Goal: Book appointment/travel/reservation

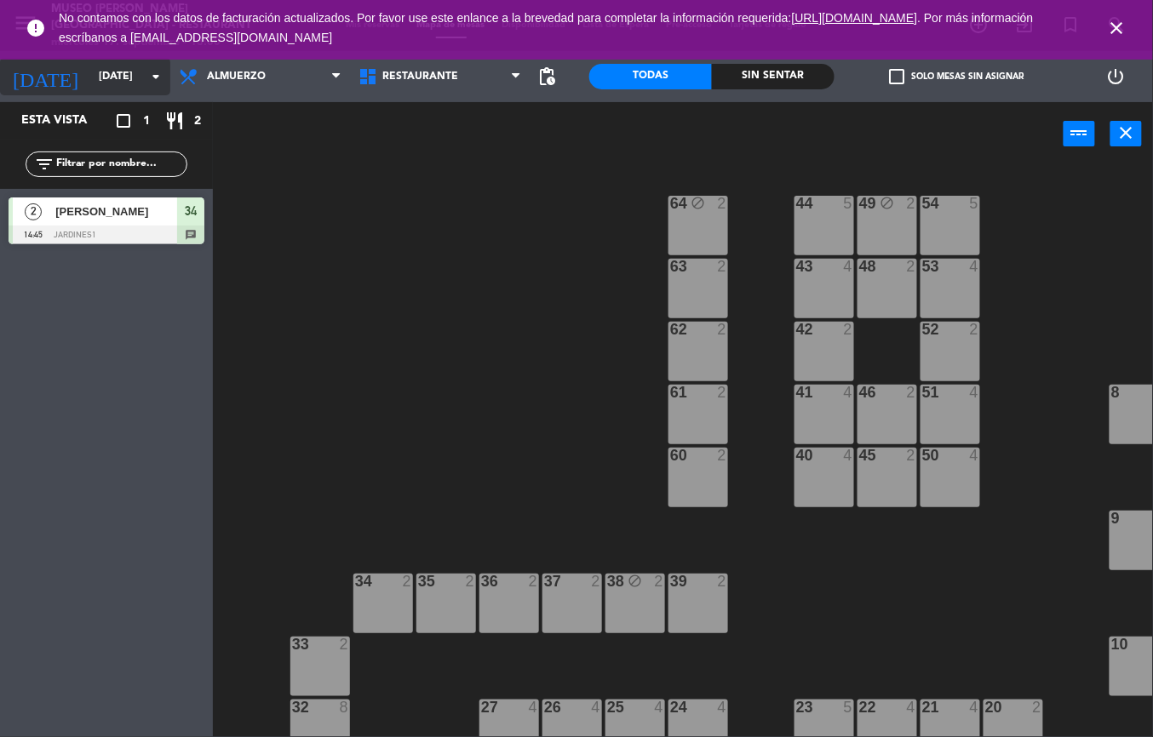
click at [93, 82] on input "[DATE]" at bounding box center [162, 76] width 144 height 29
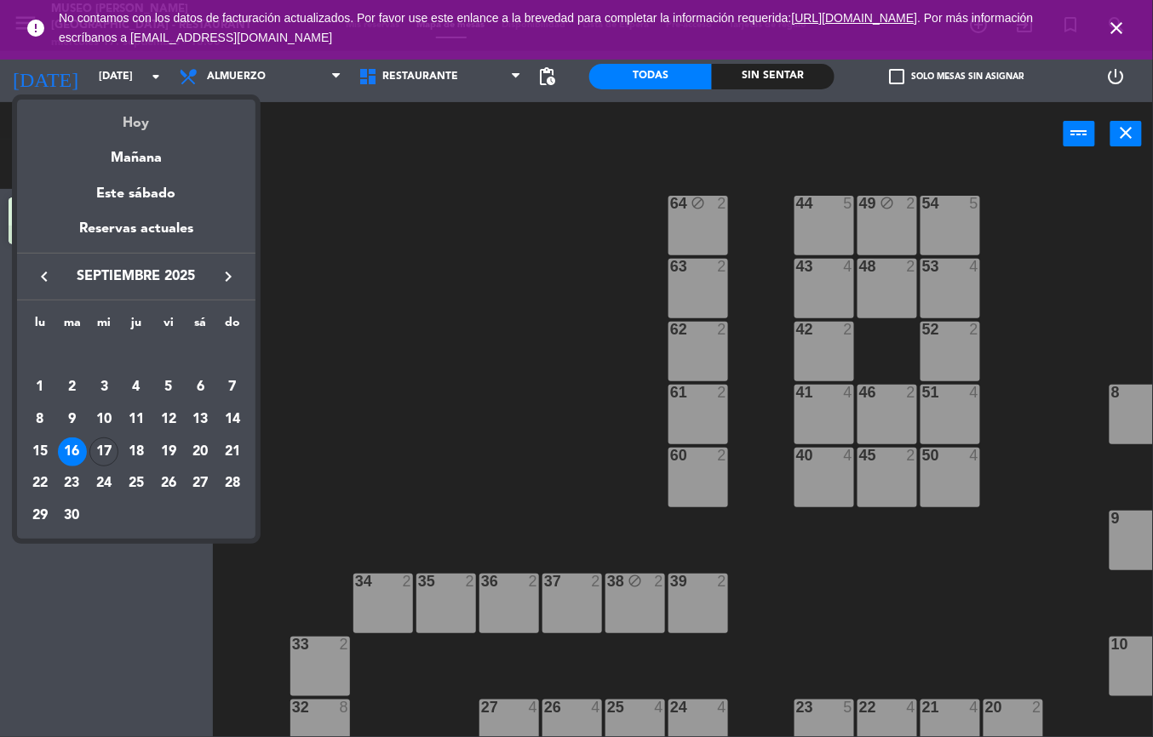
click at [161, 123] on div "Hoy" at bounding box center [136, 117] width 238 height 35
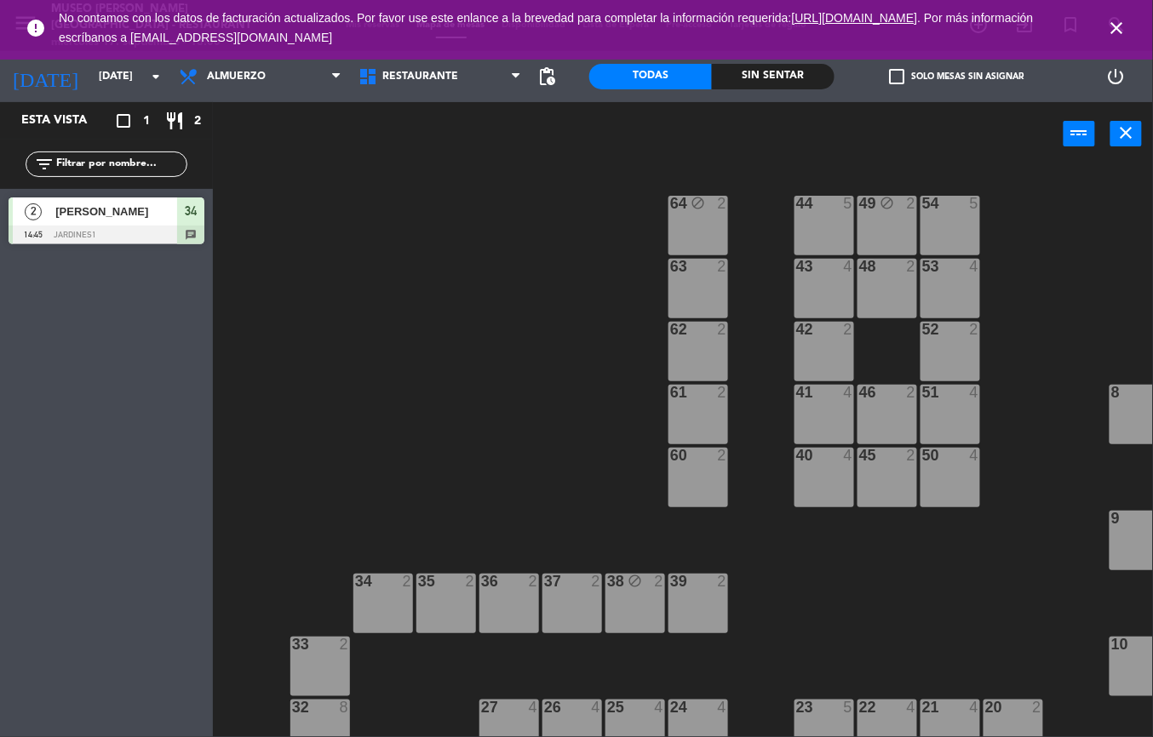
type input "[DATE]"
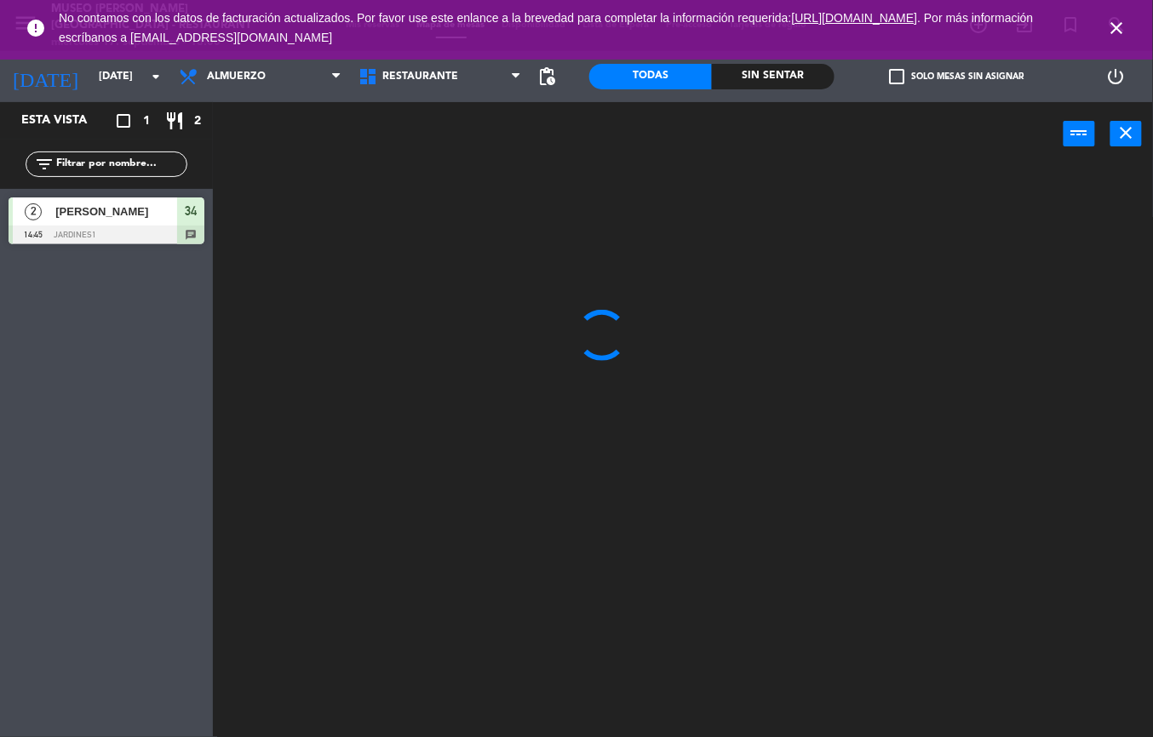
click at [1115, 22] on icon "close" at bounding box center [1117, 28] width 20 height 20
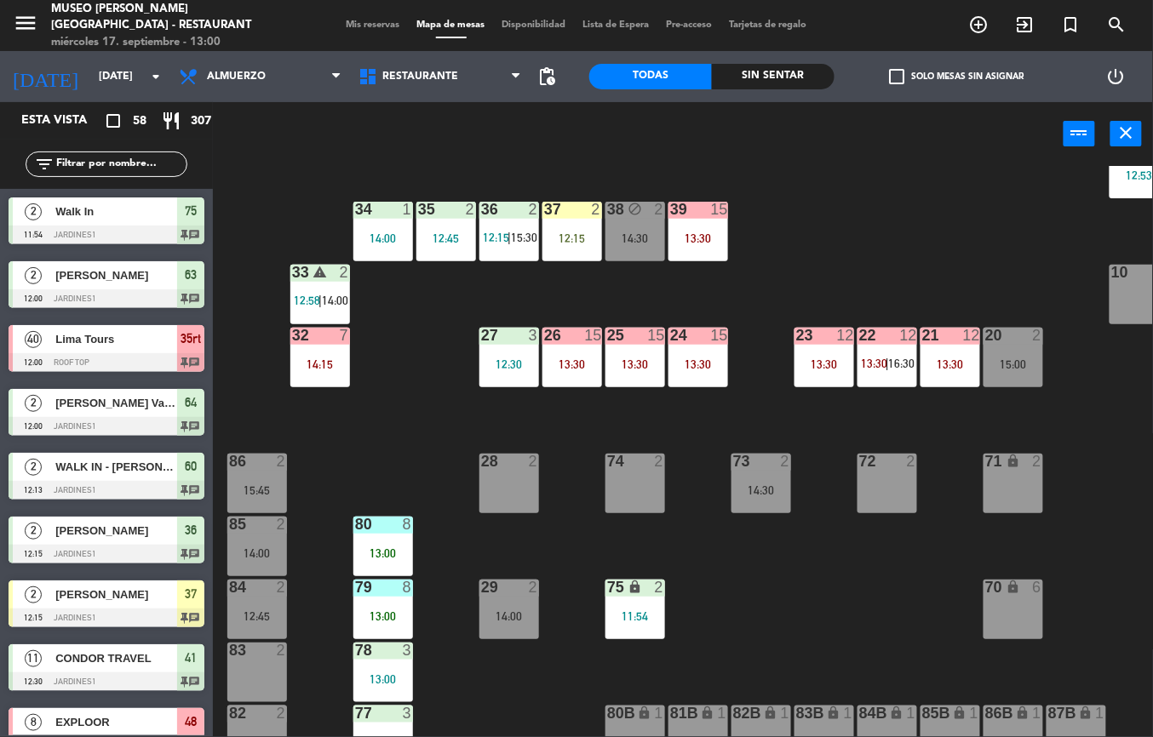
scroll to position [542, 0]
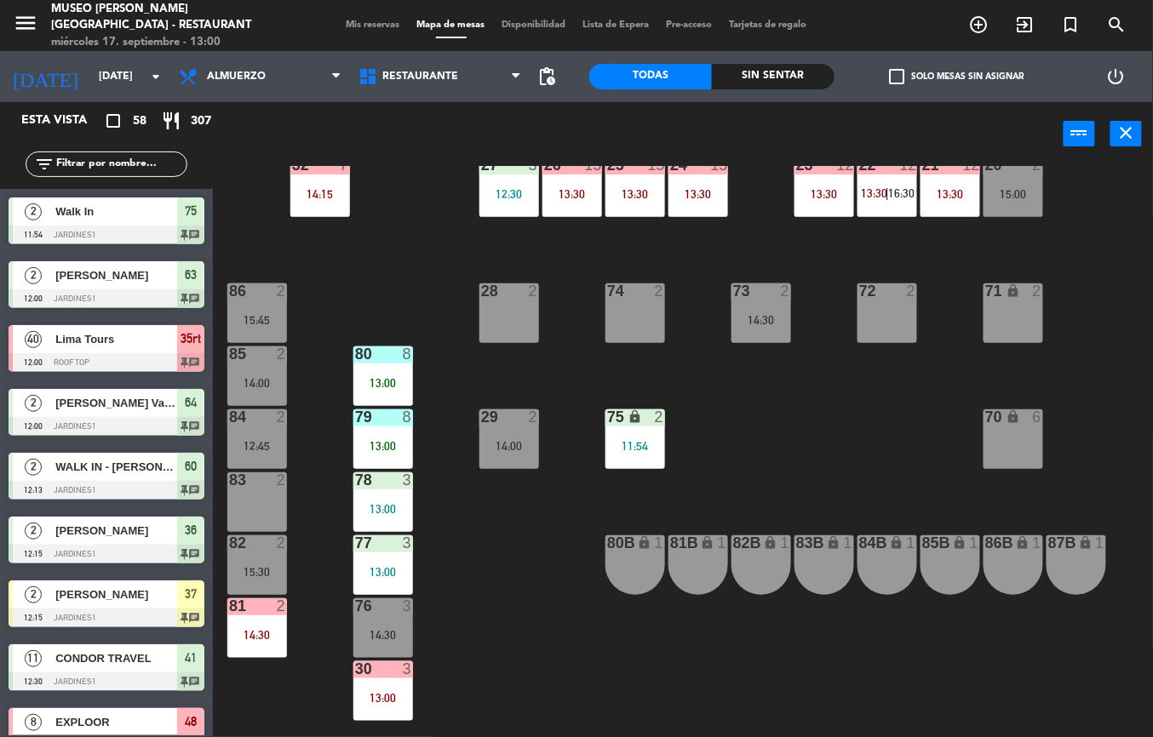
click at [378, 543] on div at bounding box center [383, 543] width 28 height 15
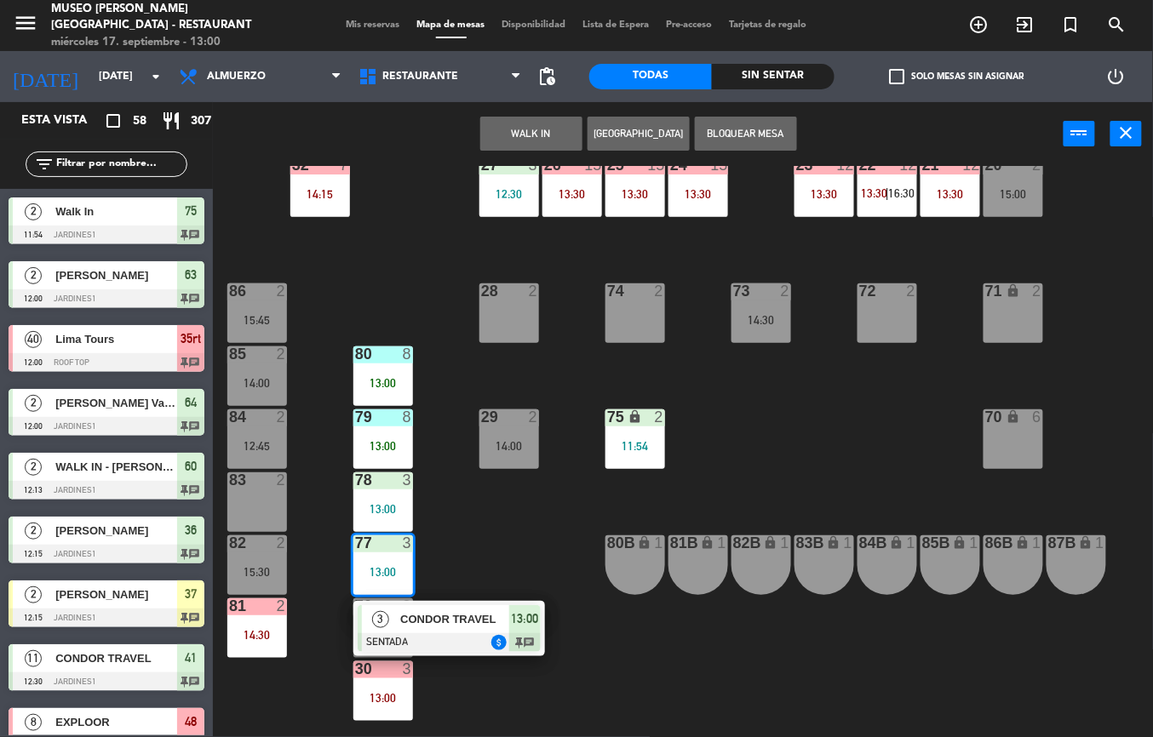
click at [497, 614] on span "CONDOR TRAVEL" at bounding box center [454, 620] width 109 height 18
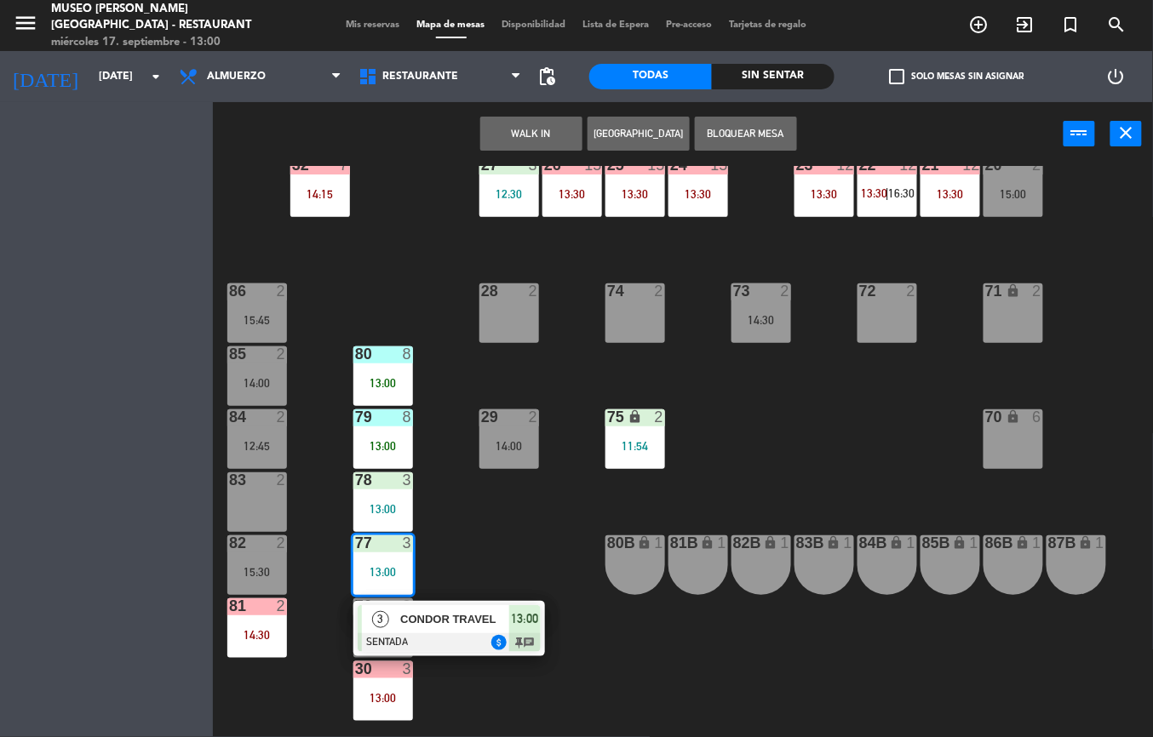
click at [495, 623] on div "44 5 13:00 | 16:00 49 2 12:40 54 5 13:30 64 2 12:00 48 8 12:30 | 14:30 53 8 12:…" at bounding box center [689, 451] width 928 height 571
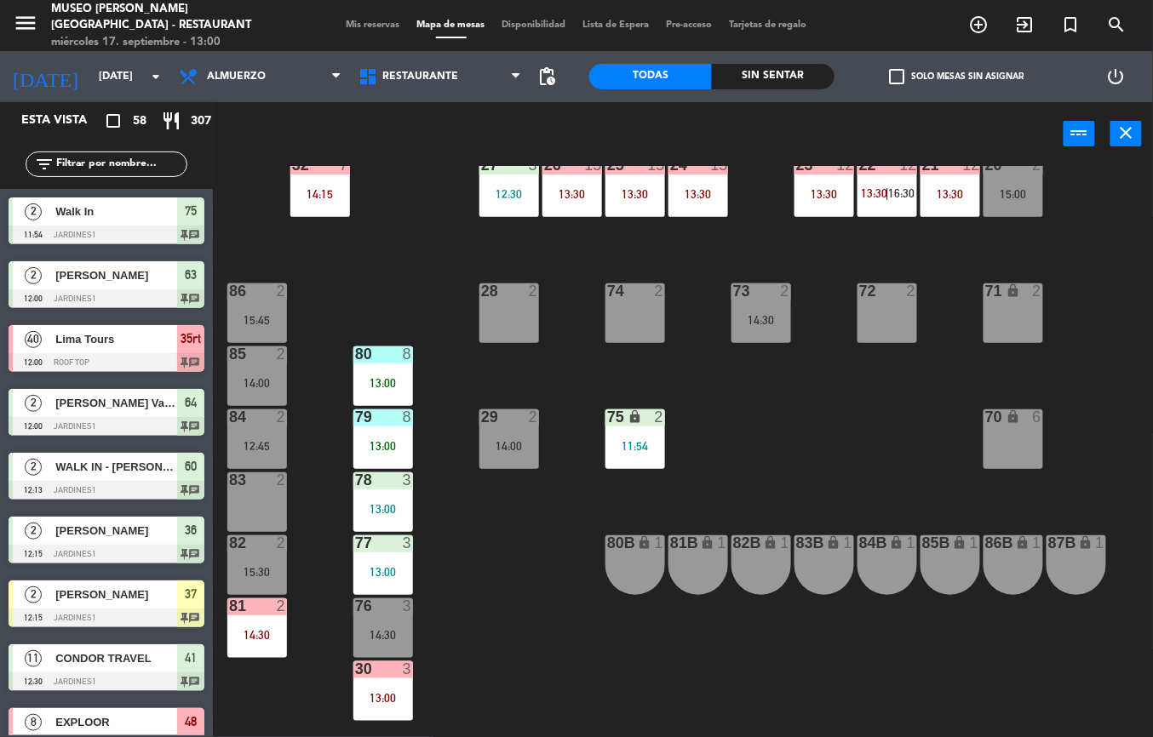
scroll to position [0, 0]
click at [380, 549] on div at bounding box center [383, 543] width 28 height 15
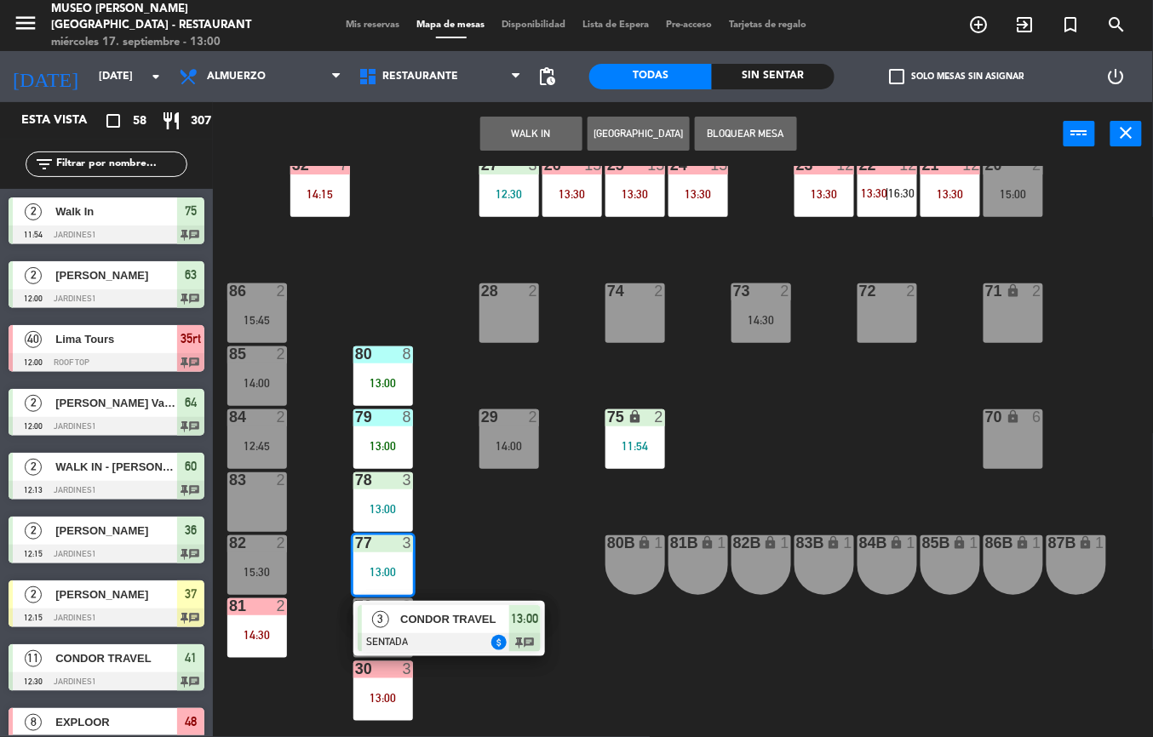
click at [492, 621] on span "CONDOR TRAVEL" at bounding box center [454, 620] width 109 height 18
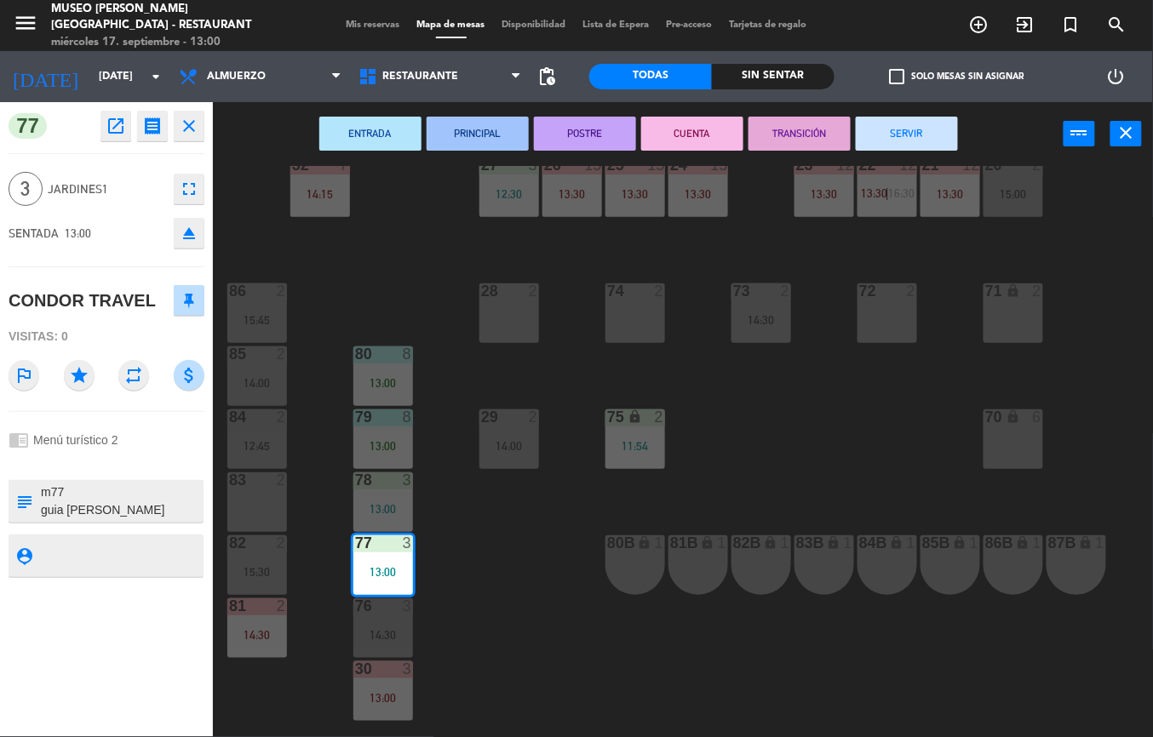
click at [113, 123] on icon "open_in_new" at bounding box center [116, 126] width 20 height 20
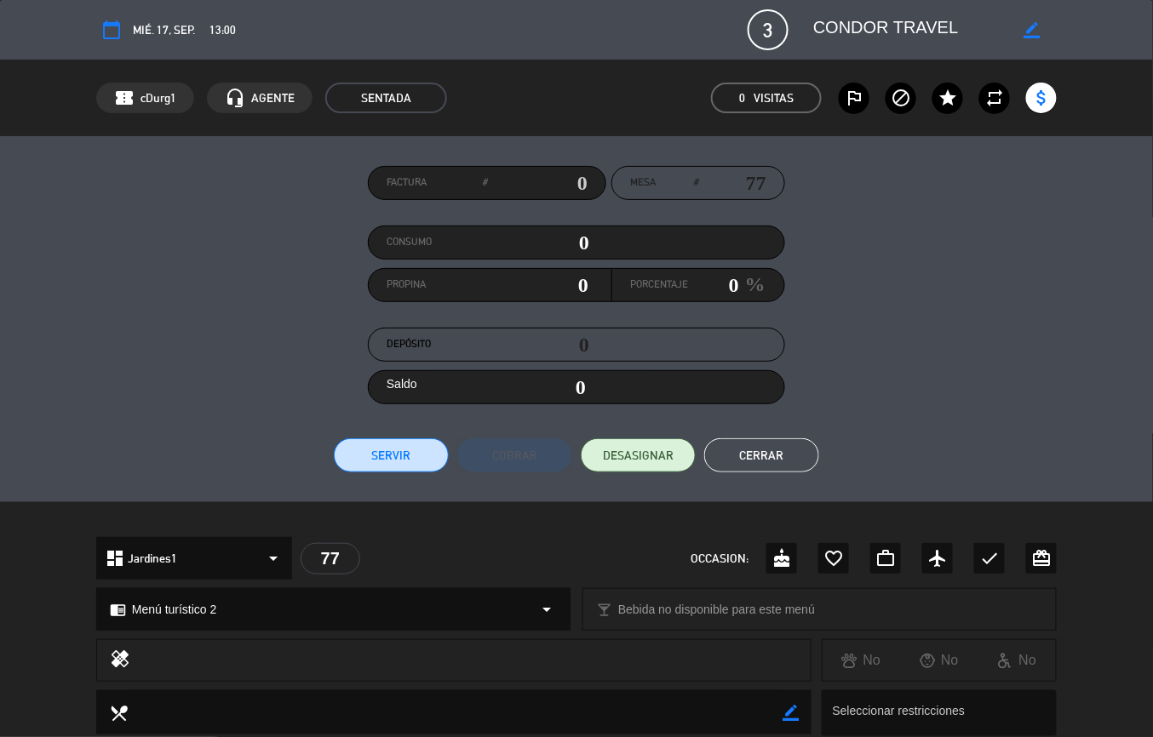
click at [747, 456] on button "Cerrar" at bounding box center [761, 456] width 115 height 34
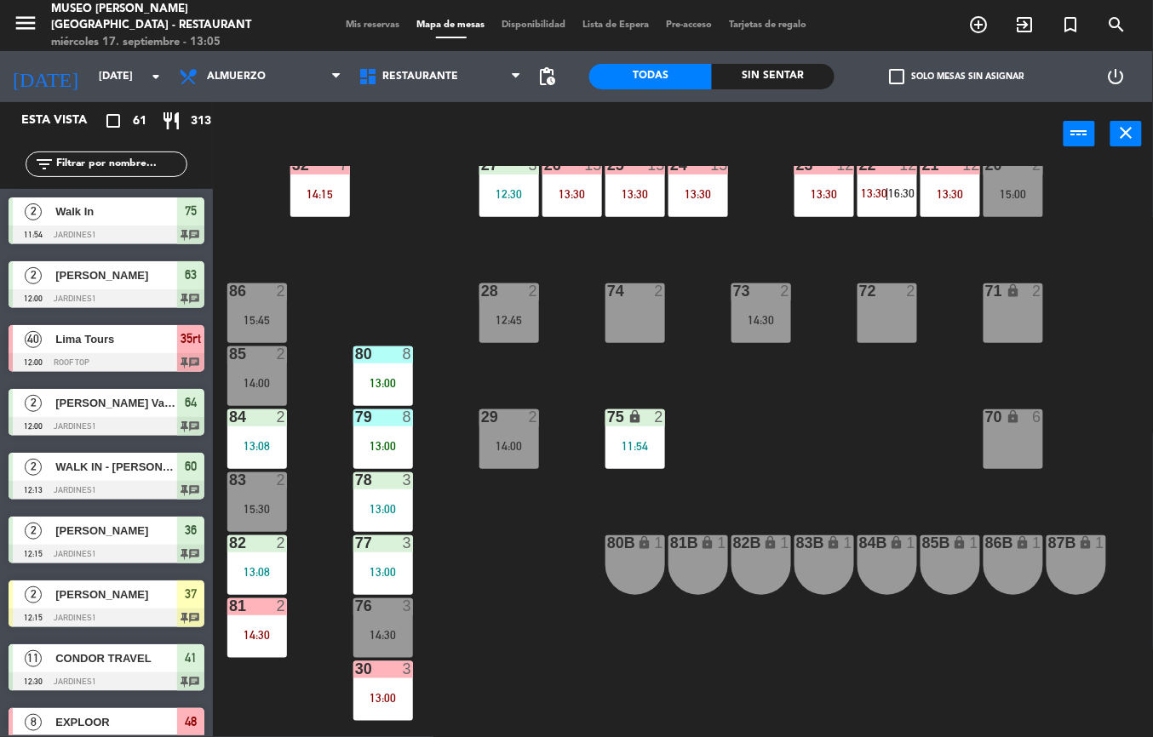
click at [630, 588] on div "80B lock 1" at bounding box center [635, 566] width 60 height 60
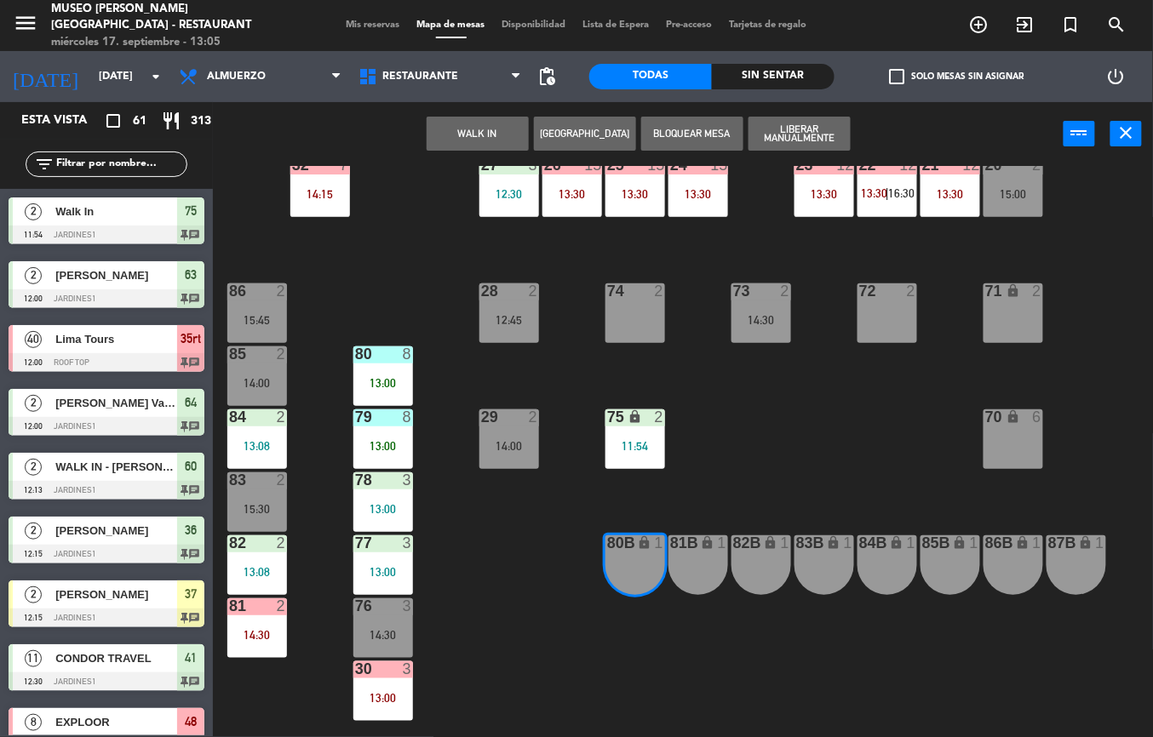
click at [828, 406] on div "44 5 13:00 | 16:00 49 2 12:40 54 5 13:30 64 2 12:00 48 8 12:30 | 14:30 53 8 12:…" at bounding box center [689, 451] width 928 height 571
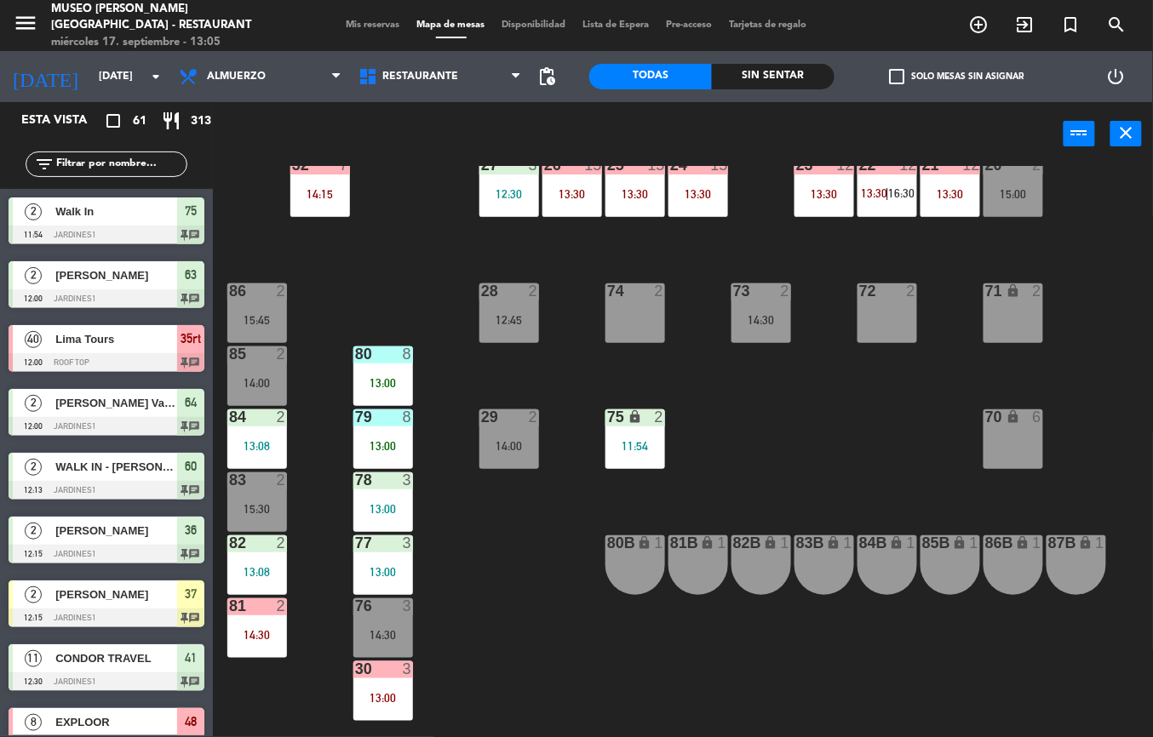
click at [559, 641] on div "44 5 13:00 | 16:00 49 2 12:40 54 5 13:30 64 2 12:00 48 8 12:30 | 14:30 53 8 12:…" at bounding box center [689, 451] width 928 height 571
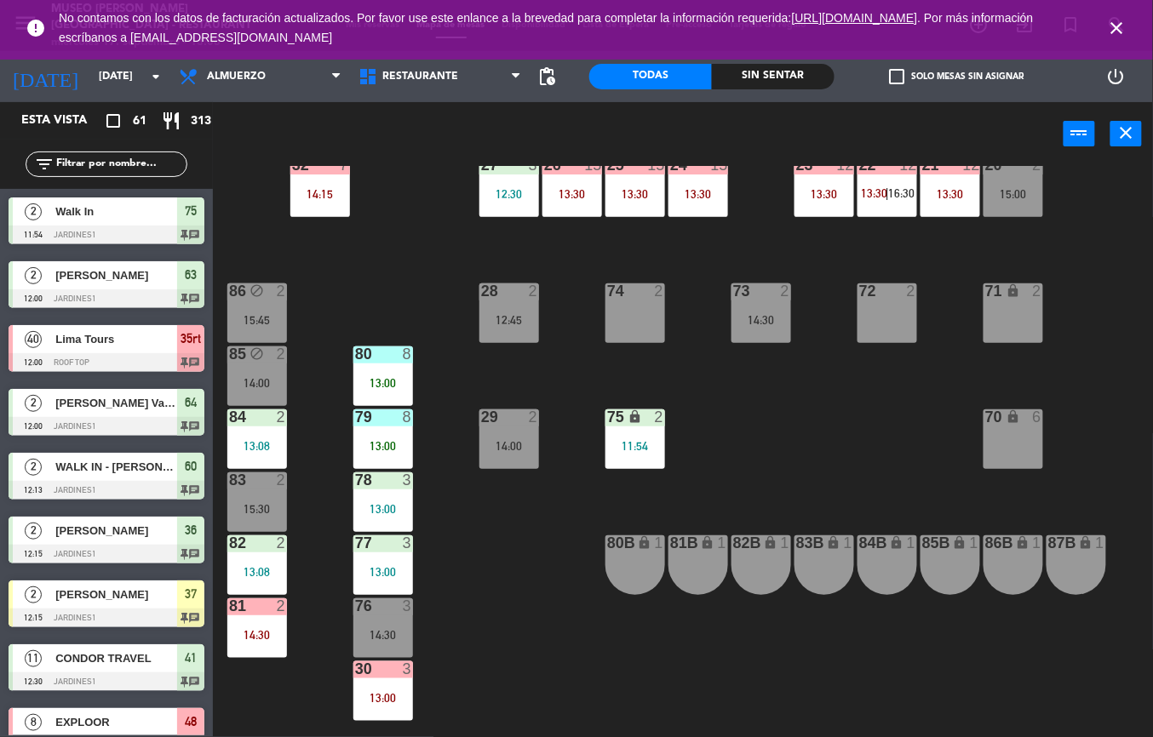
scroll to position [535, 0]
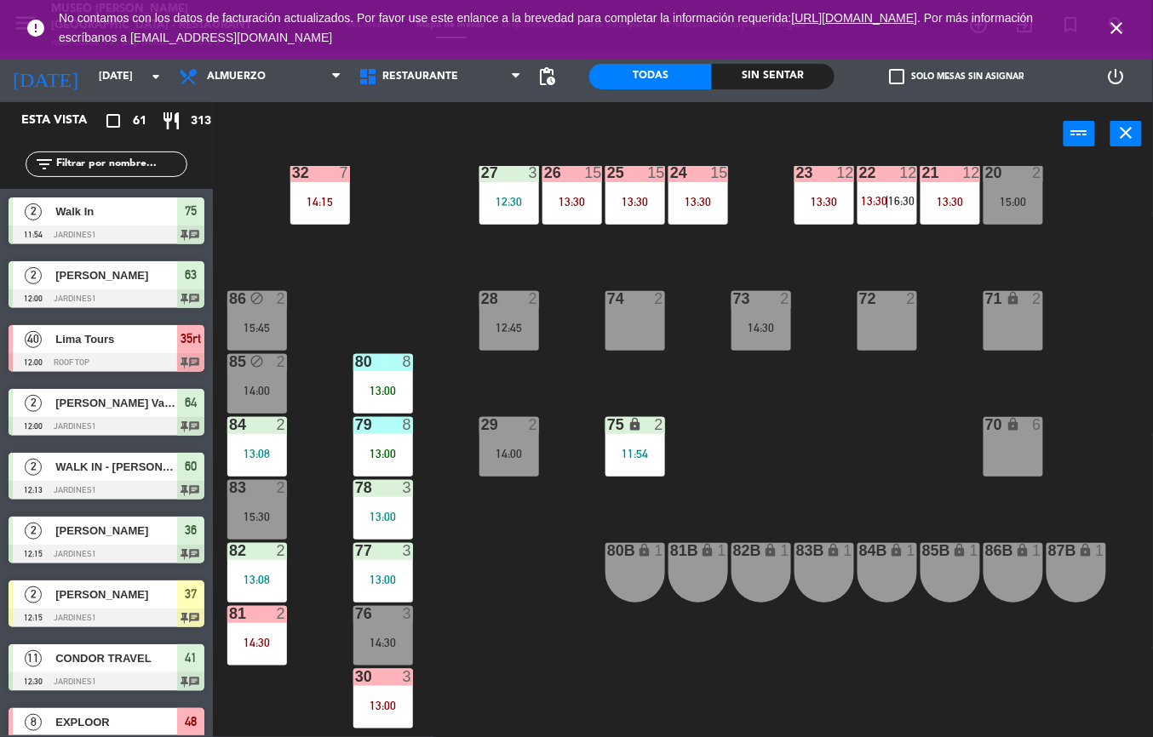
click at [648, 453] on div "11:54" at bounding box center [635, 454] width 60 height 12
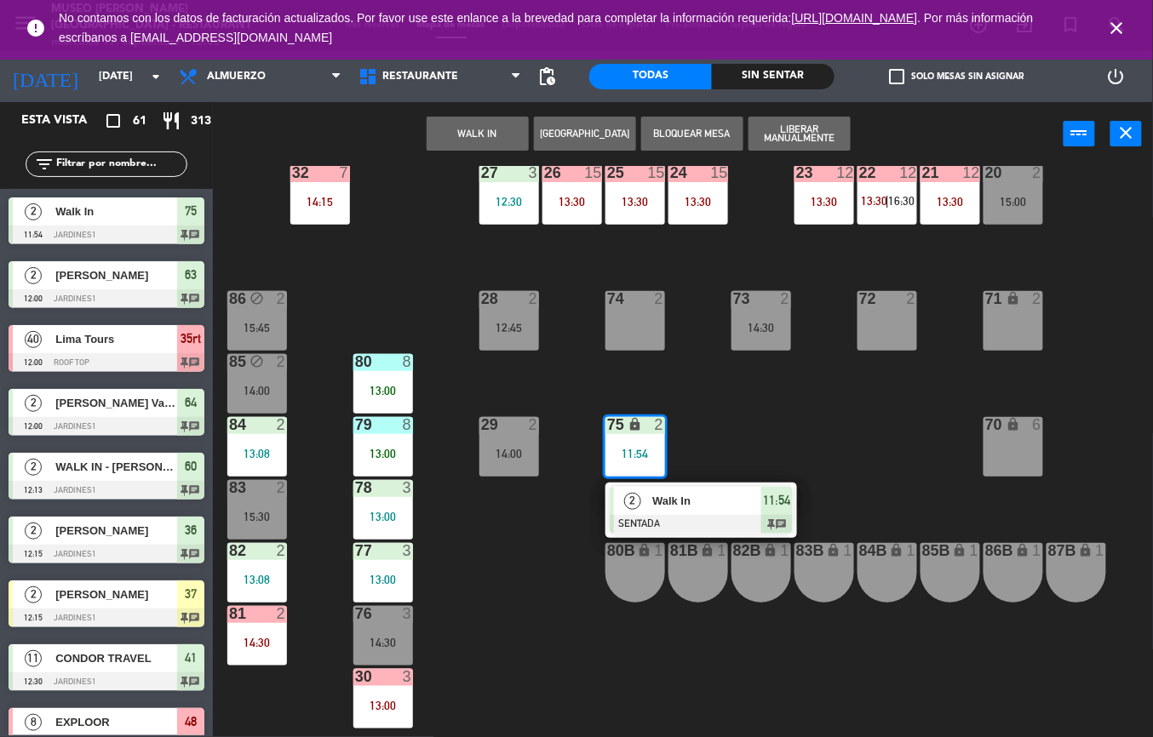
click at [674, 502] on span "Walk In" at bounding box center [706, 501] width 109 height 18
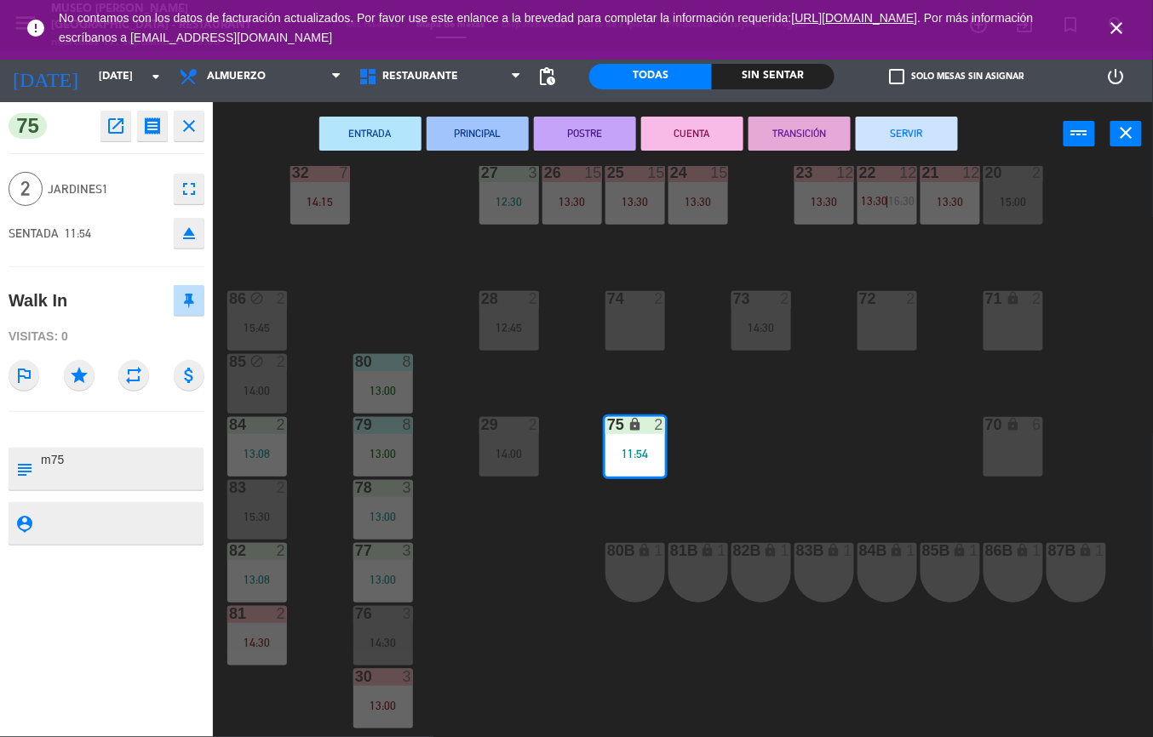
click at [907, 131] on button "SERVIR" at bounding box center [907, 134] width 102 height 34
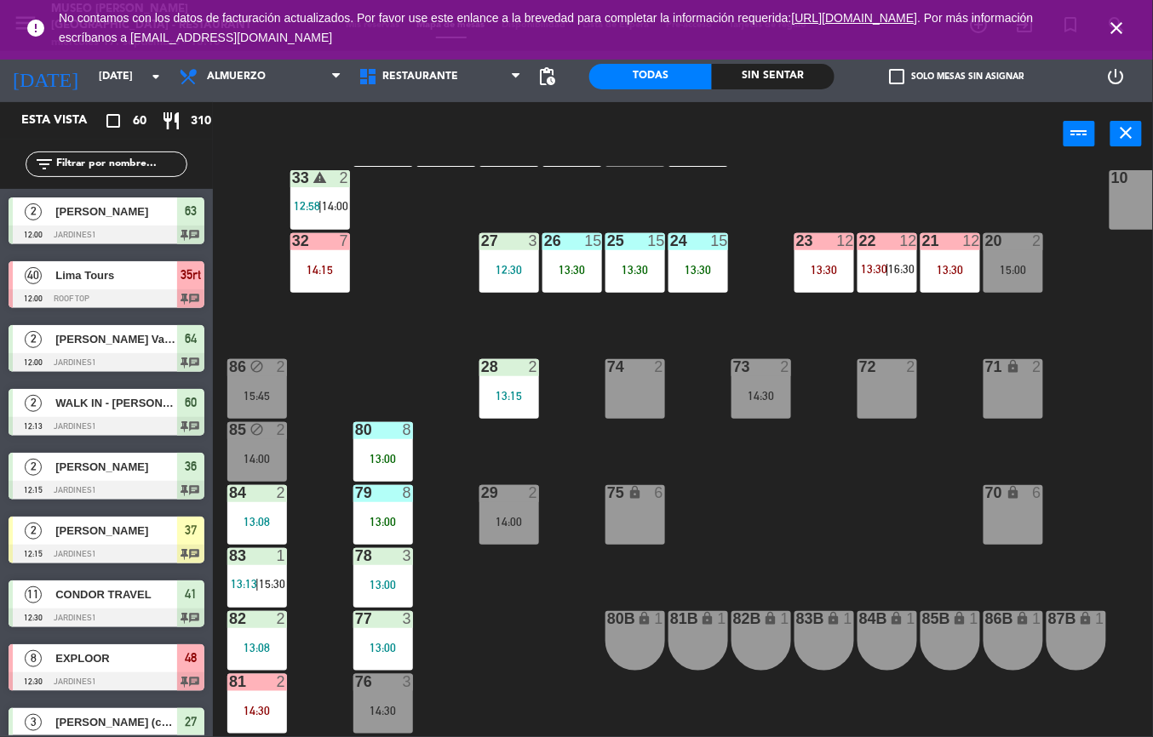
scroll to position [593, 0]
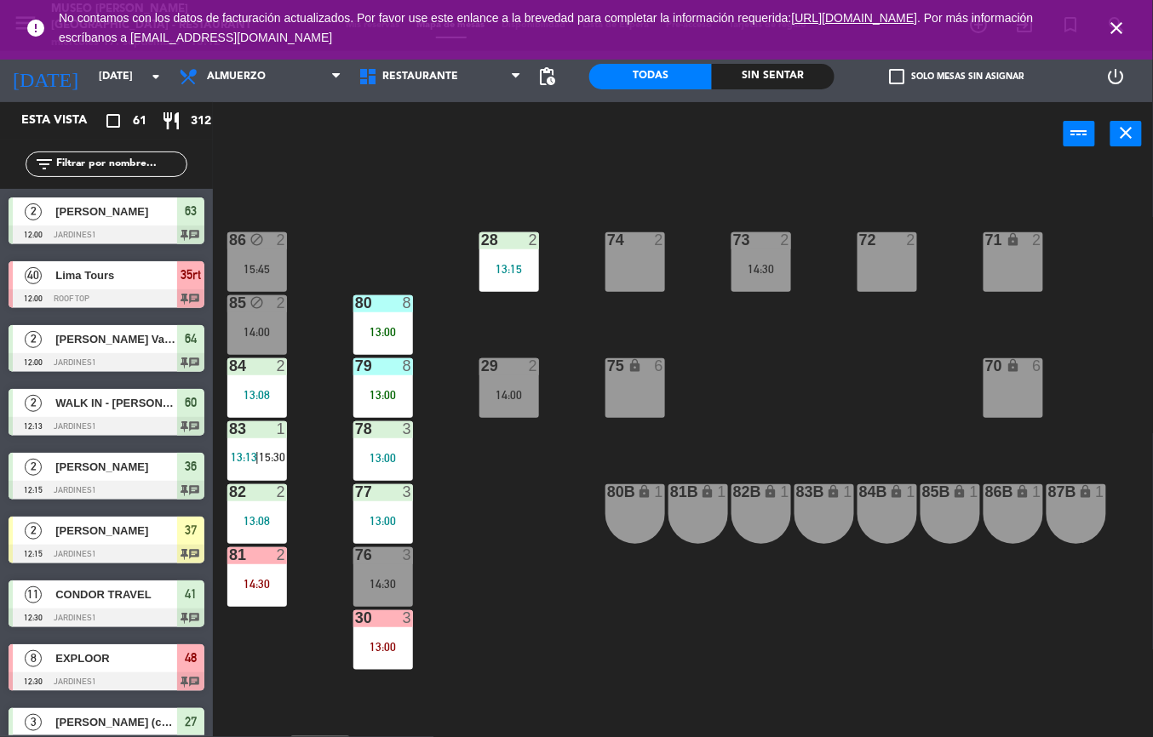
click at [791, 376] on div "44 5 13:00 | 16:00 49 2 12:40 54 5 13:30 64 2 12:00 48 8 12:30 | 14:30 53 8 12:…" at bounding box center [689, 451] width 928 height 571
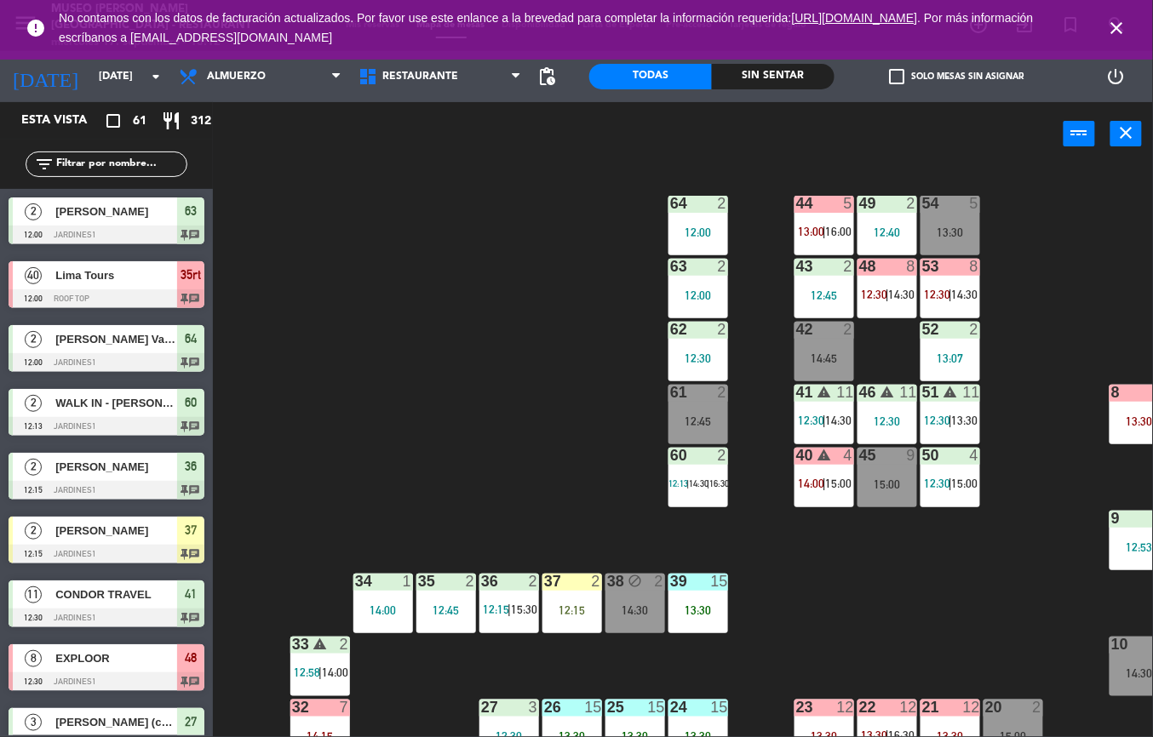
click at [811, 215] on div "44 5 13:00 | 16:00" at bounding box center [824, 226] width 60 height 60
click at [358, 334] on div "44 5 13:00 | 16:00 49 2 12:40 54 5 13:30 64 2 12:00 48 8 12:30 | 14:30 53 8 12:…" at bounding box center [689, 451] width 928 height 571
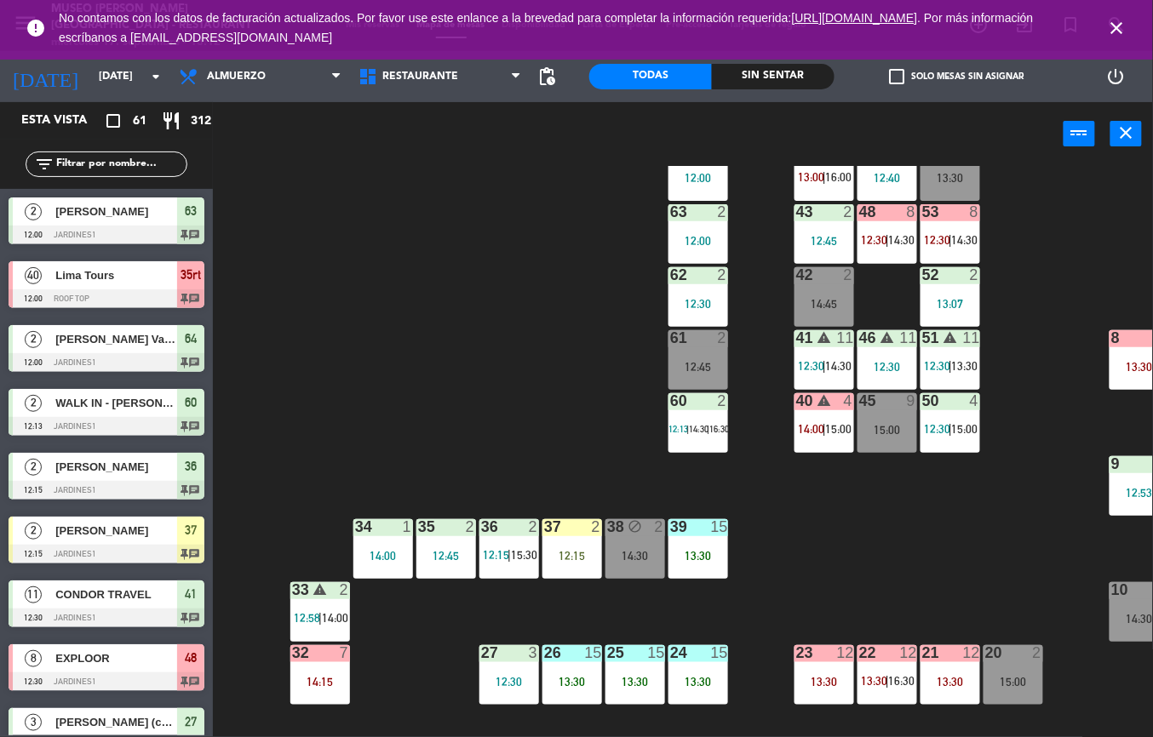
click at [876, 244] on span "12:30" at bounding box center [874, 240] width 26 height 14
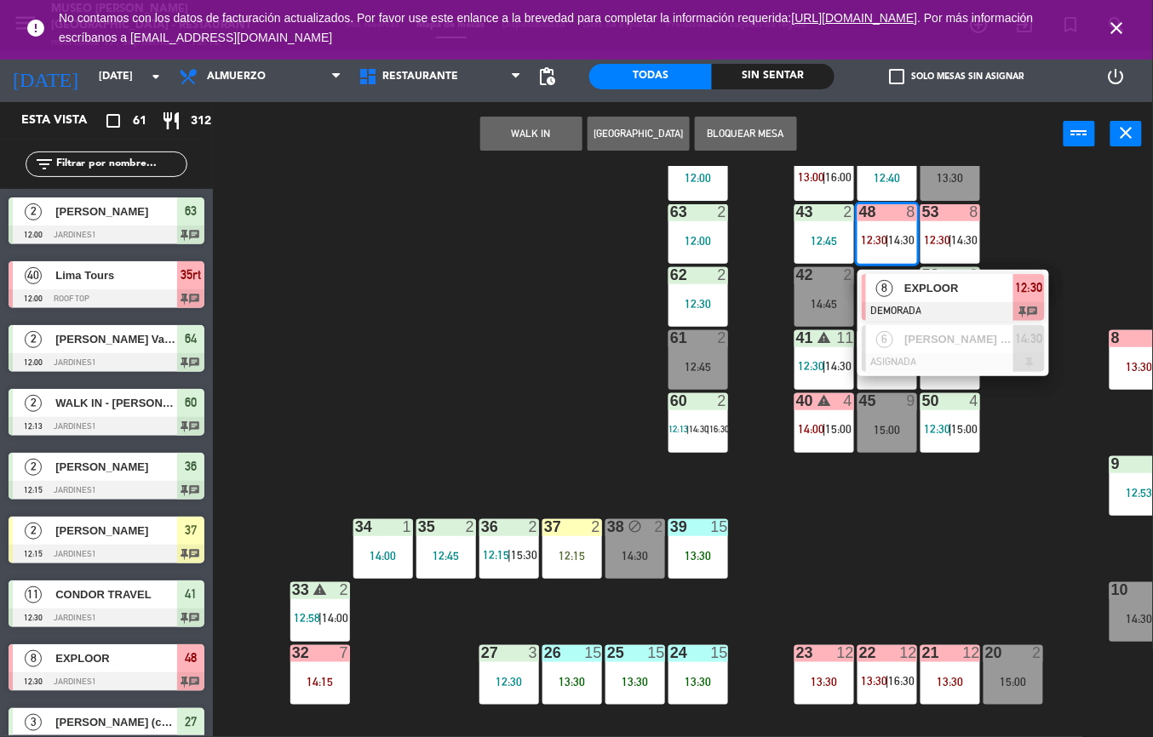
click at [927, 287] on span "EXPLOOR" at bounding box center [958, 288] width 109 height 18
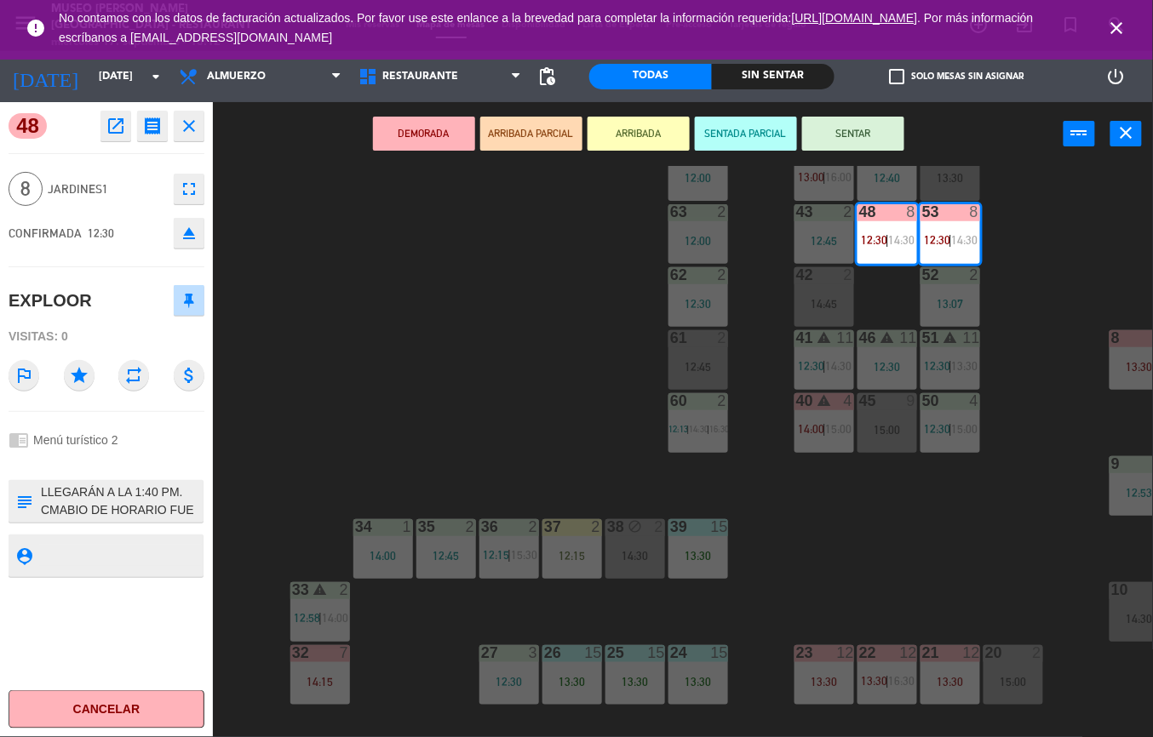
click at [530, 386] on div "44 5 13:00 | 16:00 49 2 12:40 54 5 13:30 64 2 12:00 48 8 12:30 | 14:30 53 8 12:…" at bounding box center [689, 451] width 928 height 571
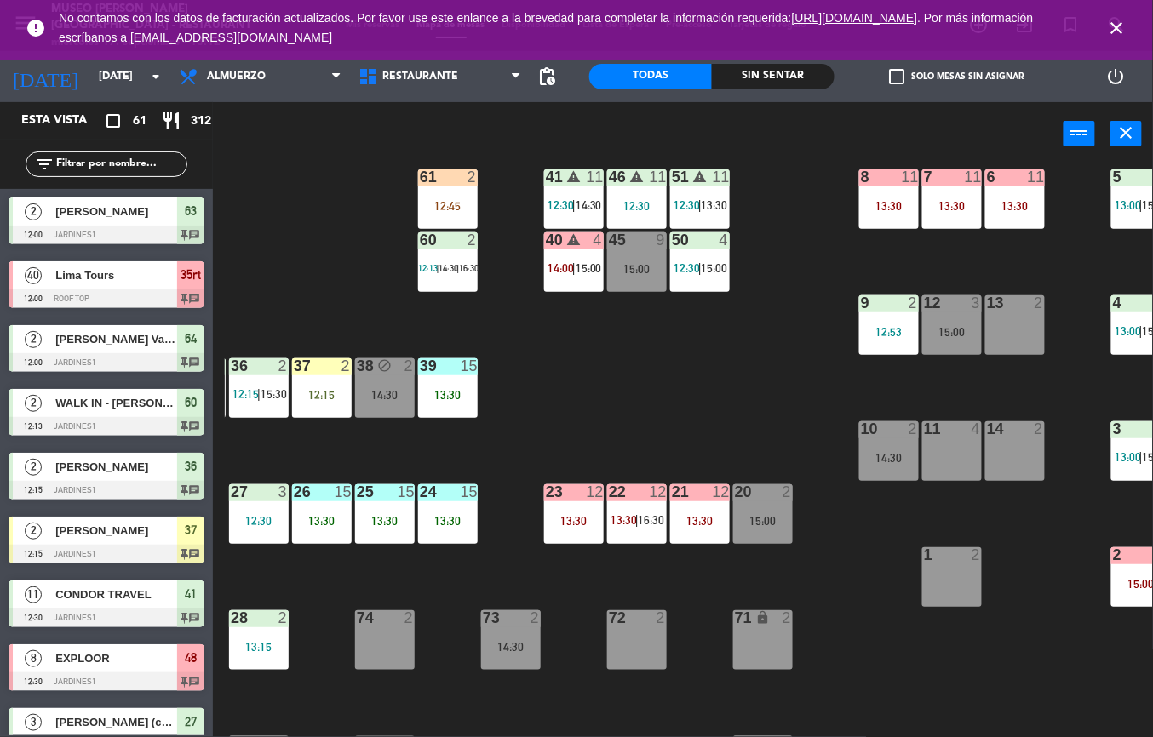
scroll to position [215, 0]
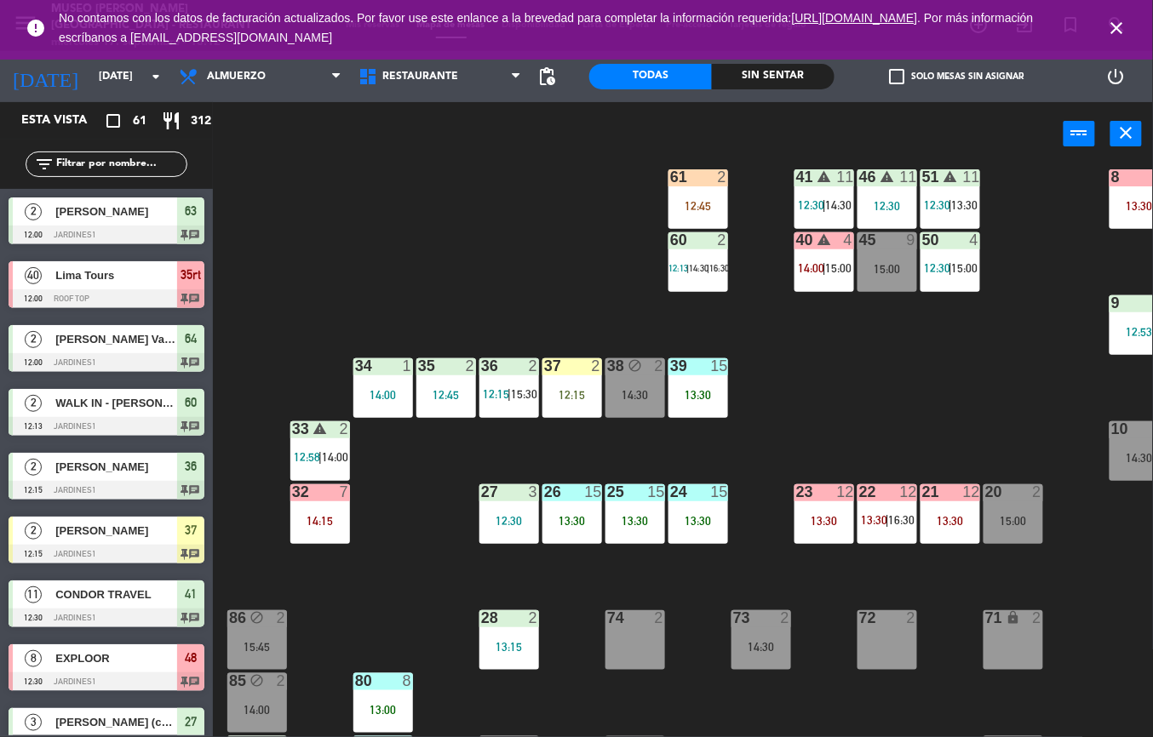
click at [576, 393] on div "12:15" at bounding box center [572, 395] width 60 height 12
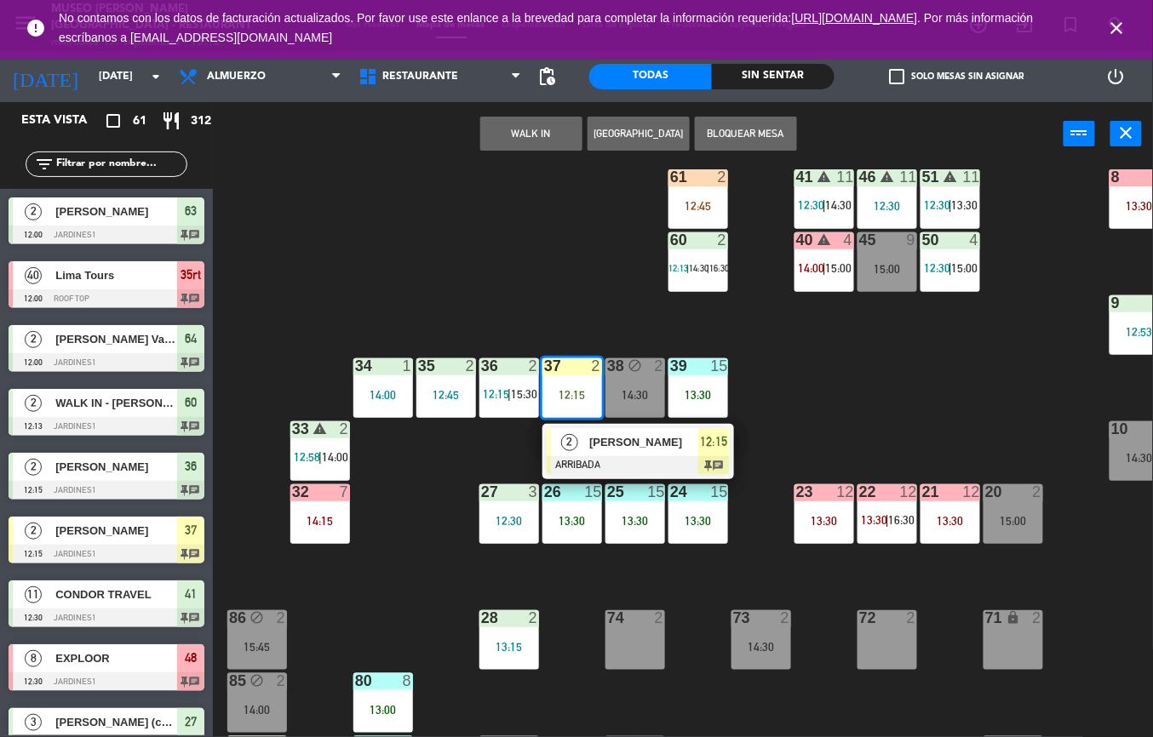
click at [616, 464] on div at bounding box center [638, 465] width 183 height 19
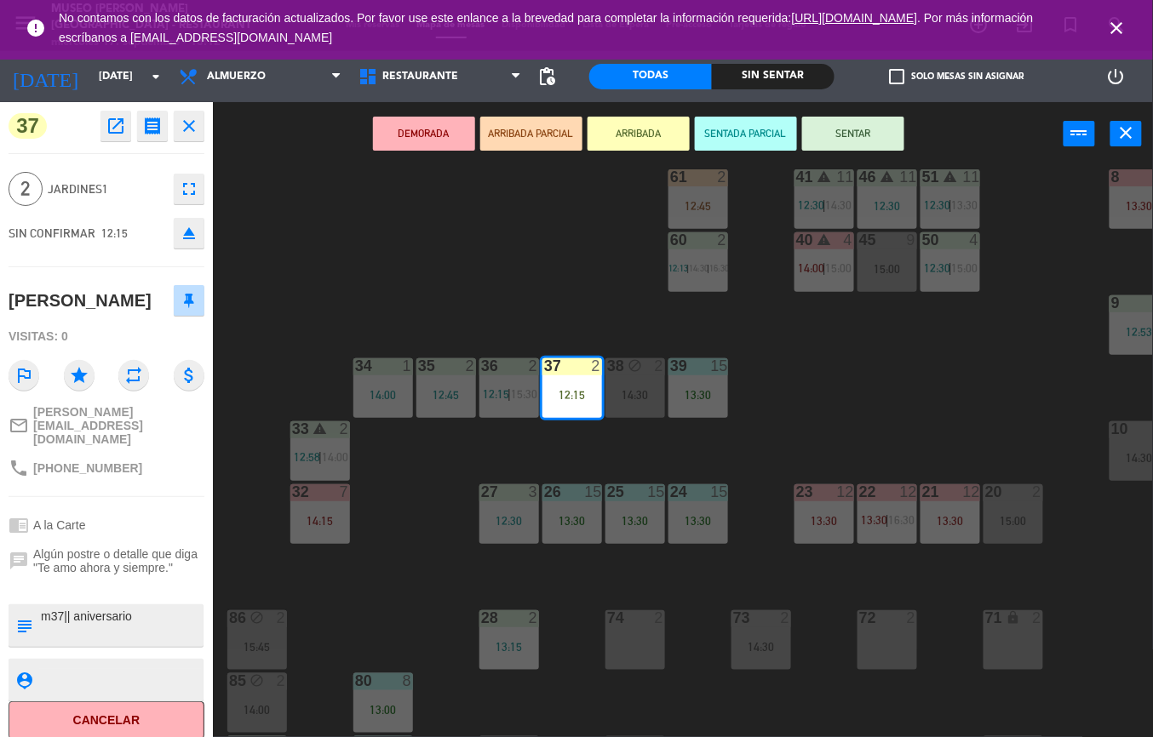
click at [532, 303] on div "44 5 13:00 | 16:00 49 2 12:40 54 5 13:30 64 2 12:00 48 8 12:30 | 14:30 53 8 12:…" at bounding box center [689, 451] width 928 height 571
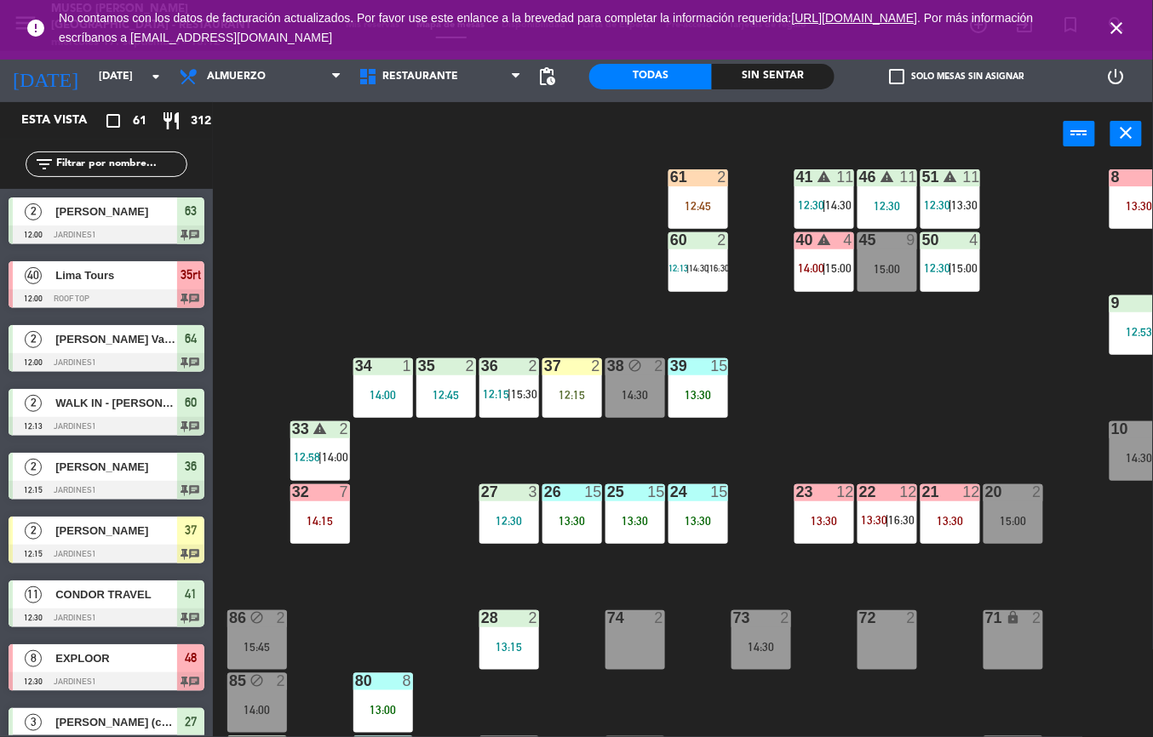
click at [855, 405] on div "44 5 13:00 | 16:00 49 2 12:40 54 5 13:30 64 2 12:00 48 8 12:30 | 14:30 53 8 12:…" at bounding box center [689, 451] width 928 height 571
click at [581, 379] on div "37 2 12:15" at bounding box center [572, 388] width 60 height 60
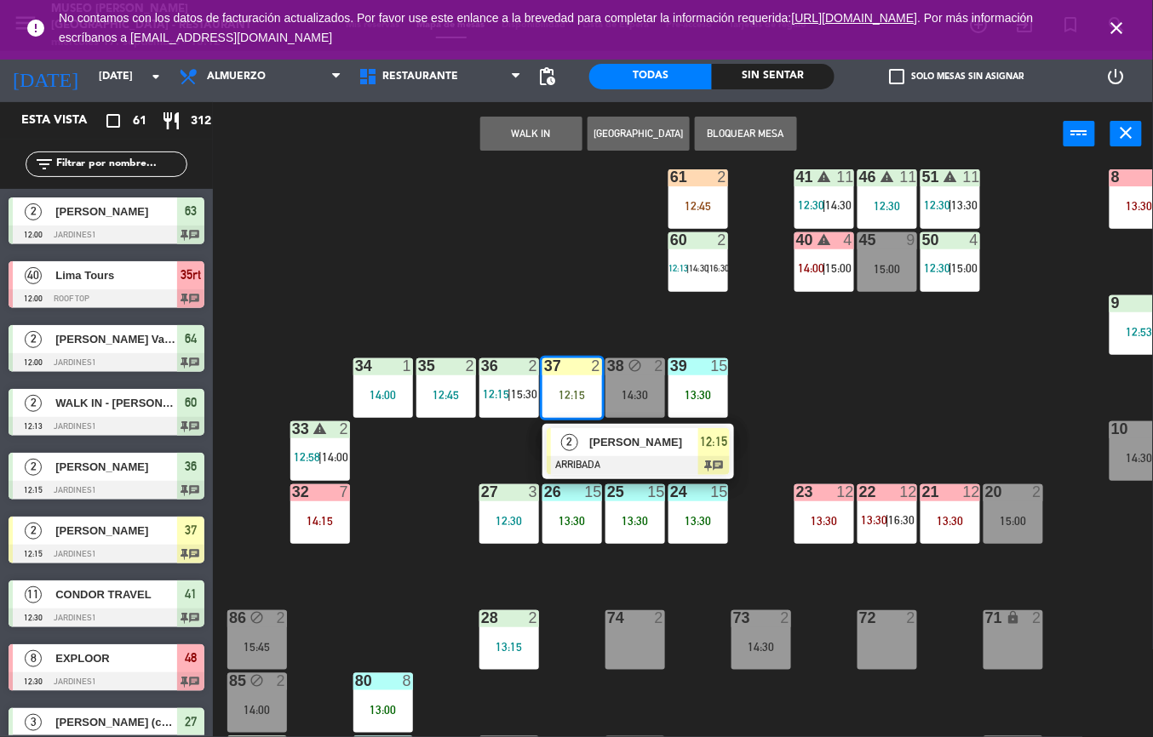
click at [635, 463] on div at bounding box center [638, 465] width 183 height 19
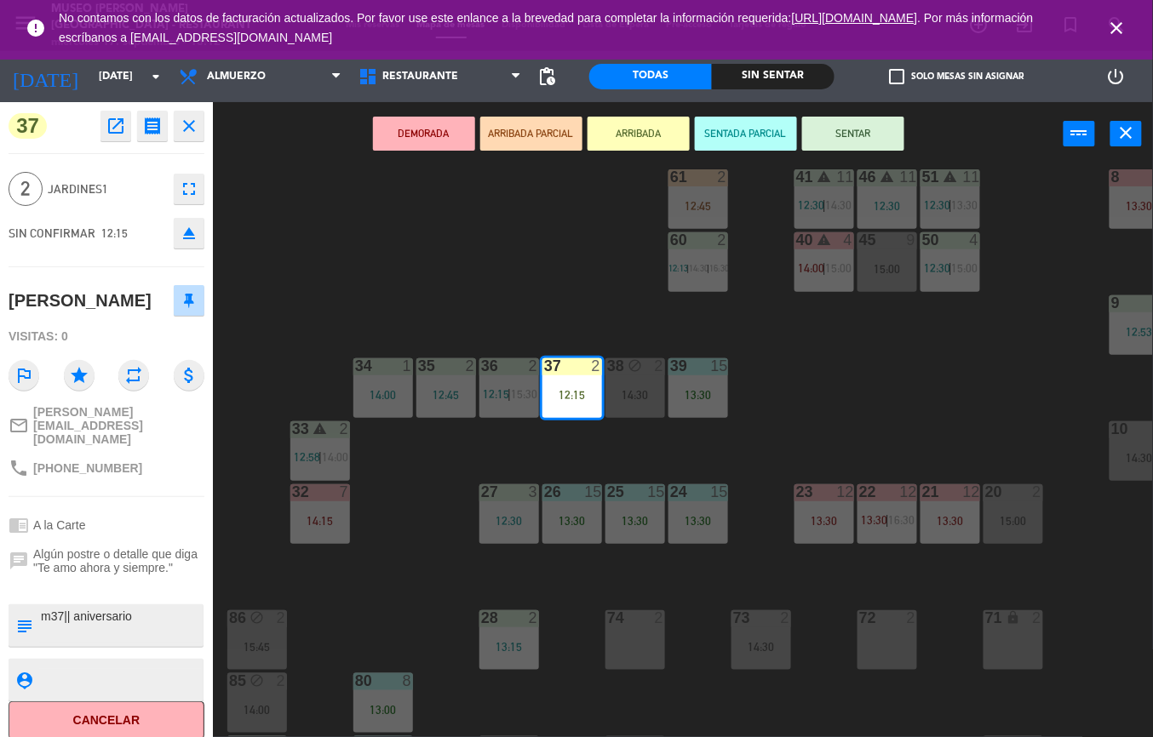
click at [843, 368] on div "44 5 13:00 | 16:00 49 2 12:40 54 5 13:30 64 2 12:00 48 8 12:30 | 14:30 53 8 12:…" at bounding box center [689, 451] width 928 height 571
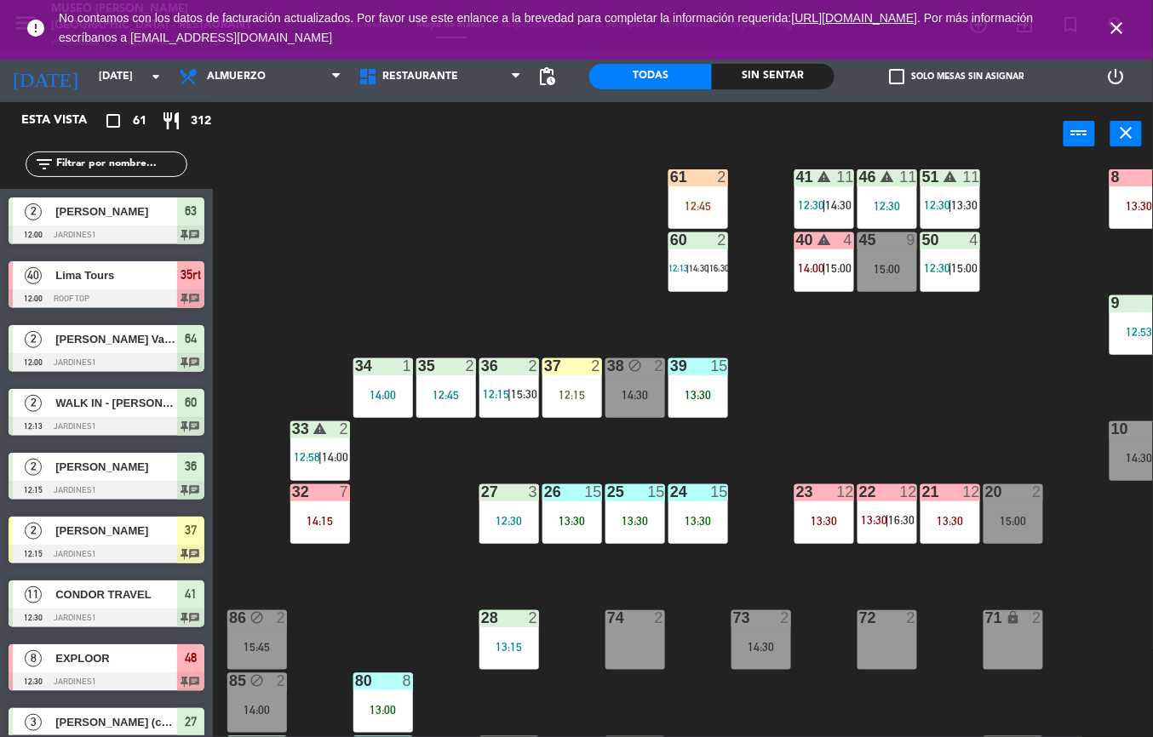
click at [589, 370] on div "2" at bounding box center [601, 365] width 28 height 15
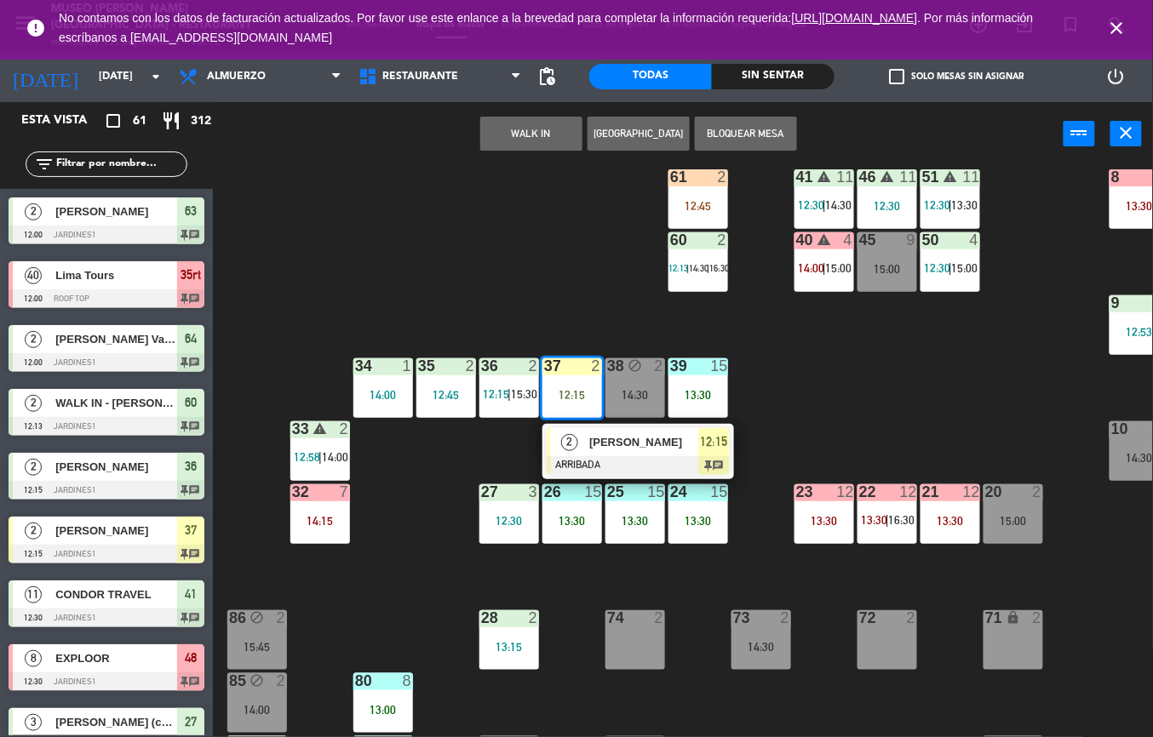
click at [688, 461] on div at bounding box center [638, 465] width 183 height 19
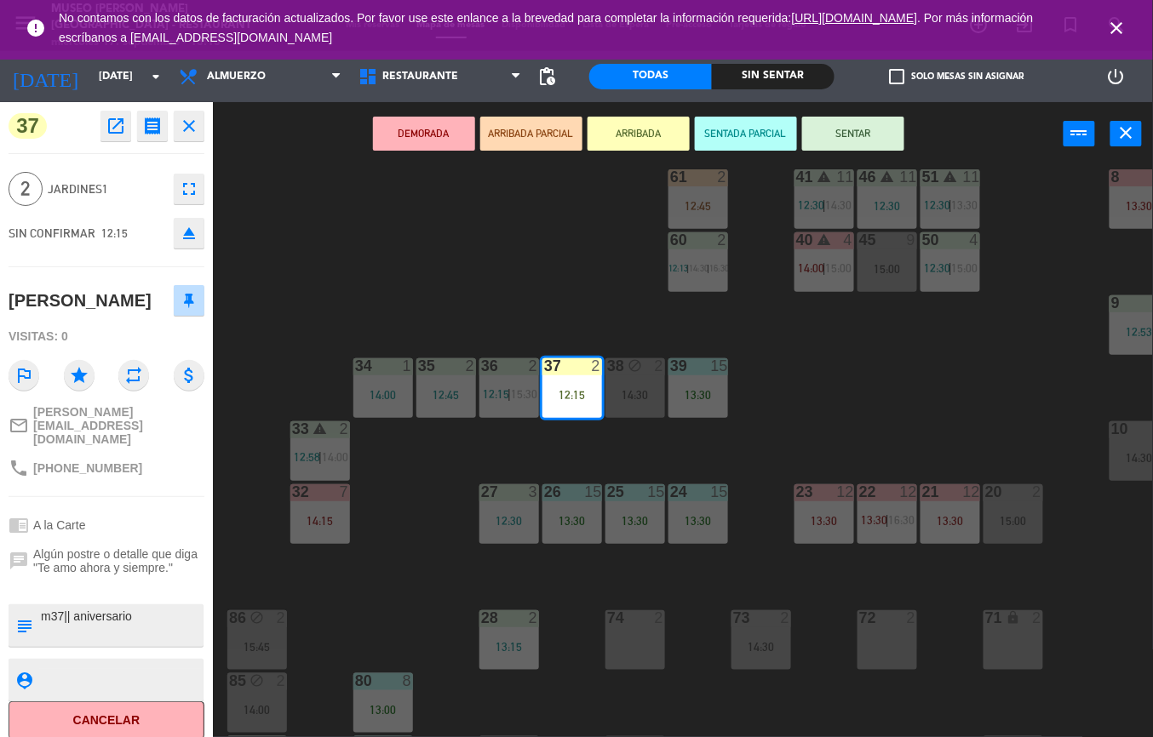
click at [876, 372] on div "44 5 13:00 | 16:00 49 2 12:40 54 5 13:30 64 2 12:00 48 8 12:30 | 14:30 53 8 12:…" at bounding box center [689, 451] width 928 height 571
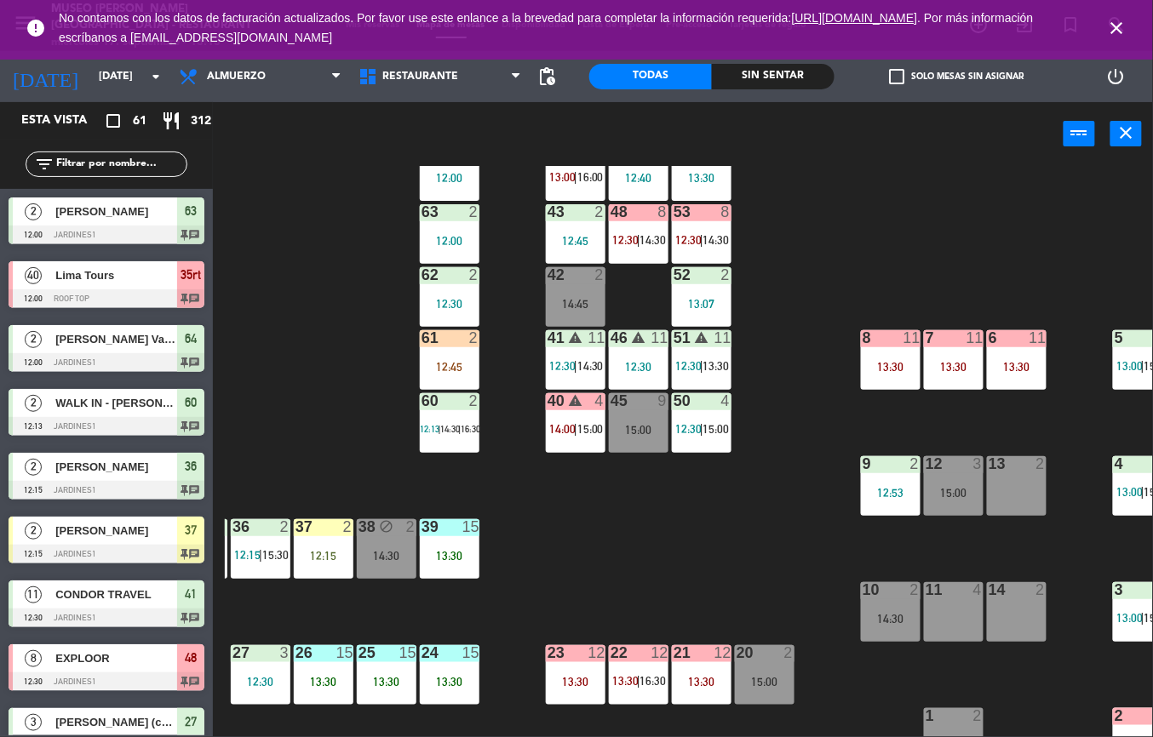
scroll to position [54, 246]
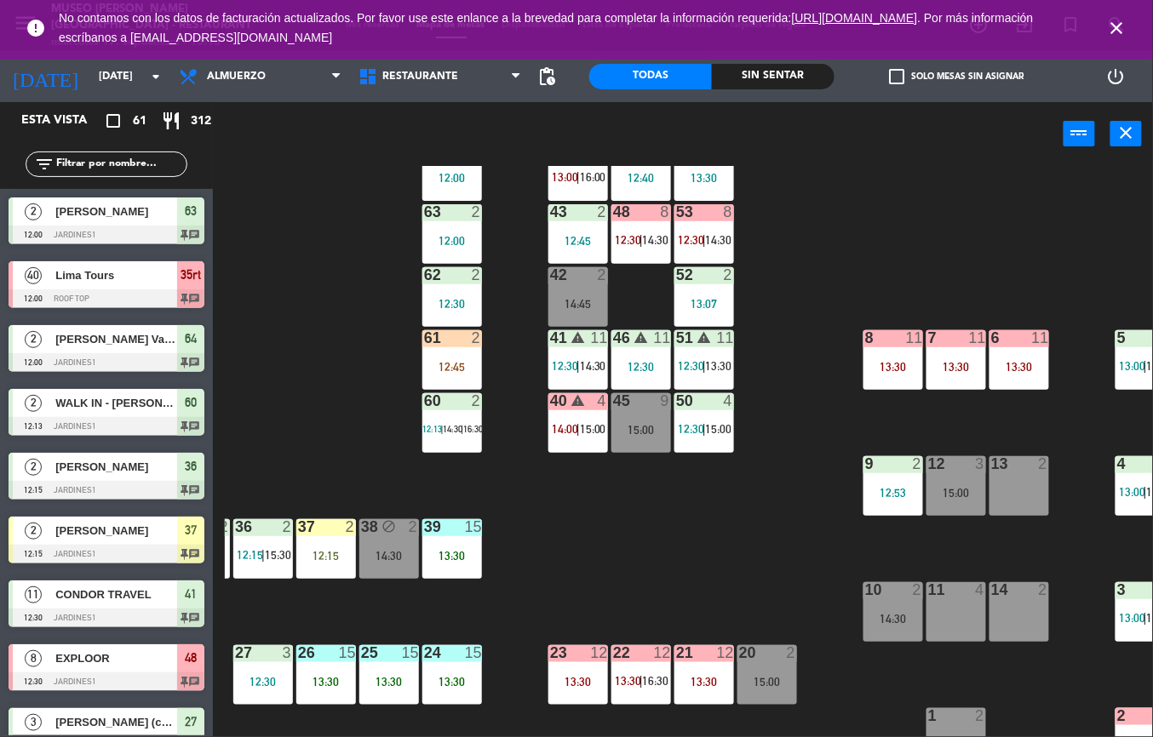
click at [913, 338] on div "11" at bounding box center [914, 337] width 17 height 15
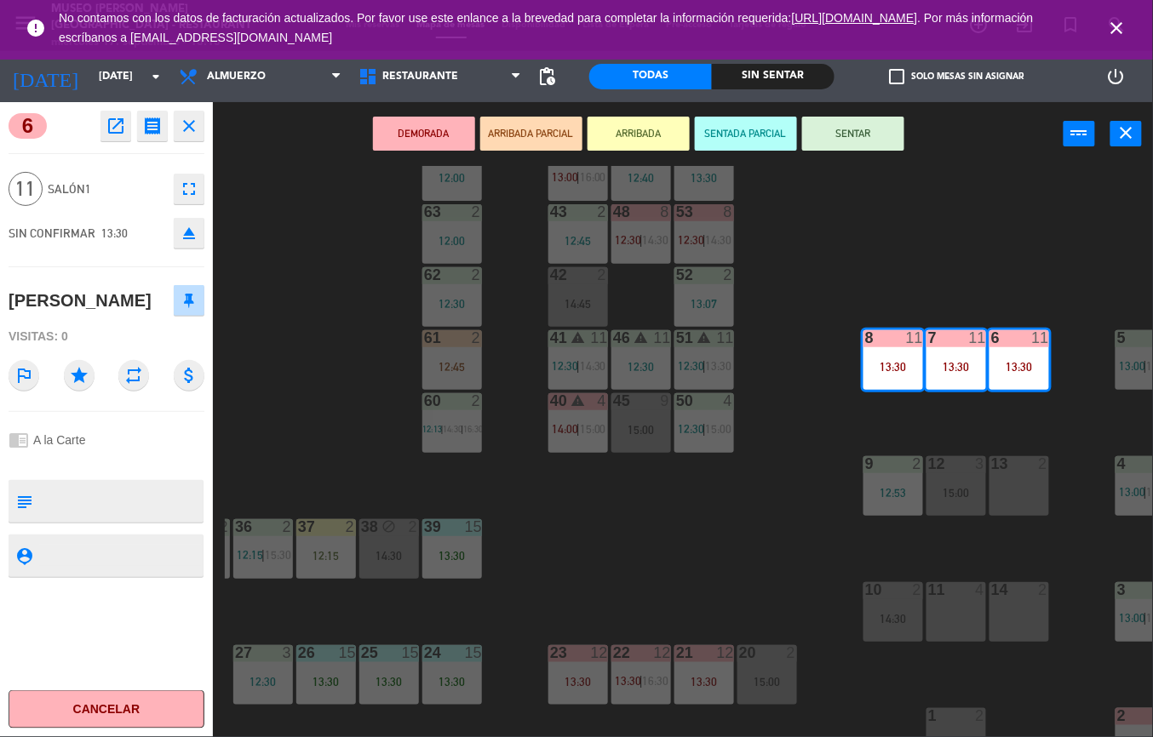
click at [753, 553] on div "44 5 13:00 | 16:00 49 2 12:40 54 5 13:30 64 2 12:00 48 8 12:30 | 14:30 53 8 12:…" at bounding box center [689, 451] width 928 height 571
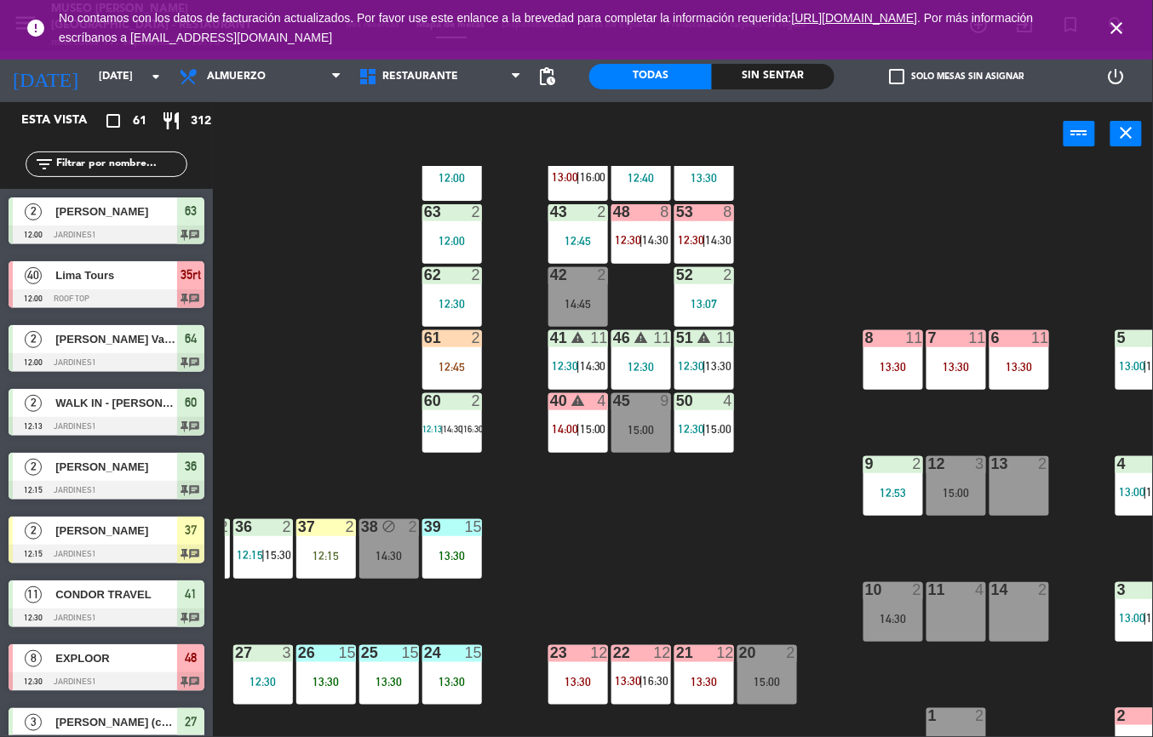
scroll to position [0, 0]
